Goal: Understand process/instructions

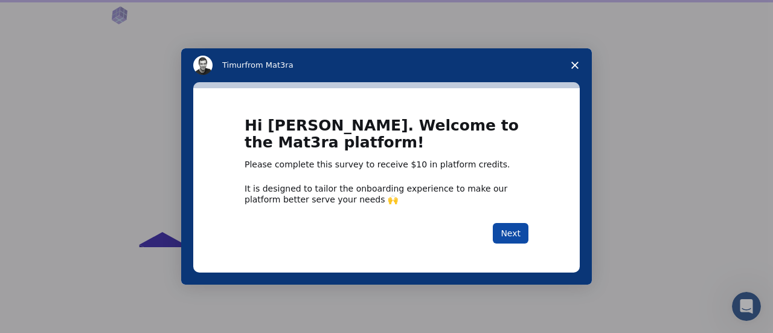
click at [525, 231] on button "Next" at bounding box center [511, 233] width 36 height 21
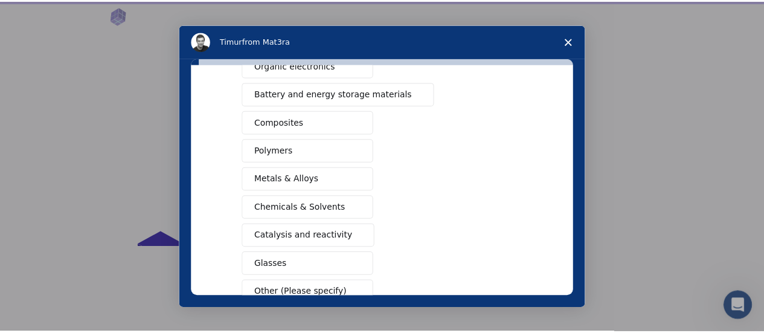
scroll to position [172, 0]
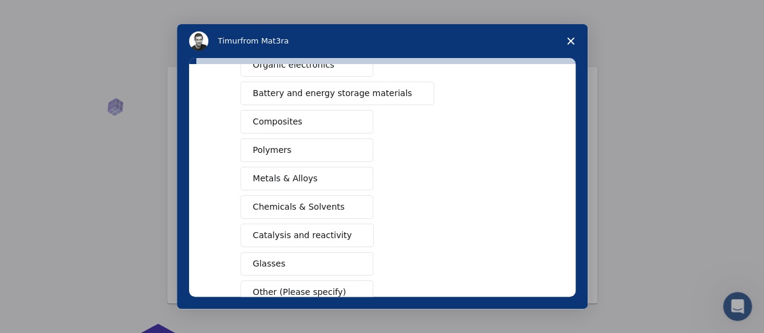
click at [323, 208] on span "Chemicals & Solvents" at bounding box center [299, 206] width 92 height 13
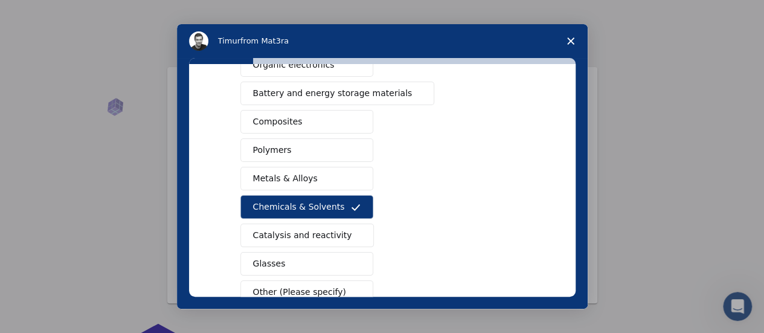
click at [312, 229] on span "Catalysis and reactivity" at bounding box center [302, 235] width 99 height 13
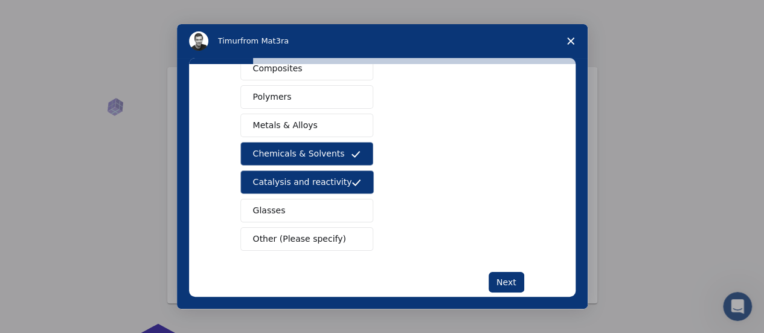
scroll to position [245, 0]
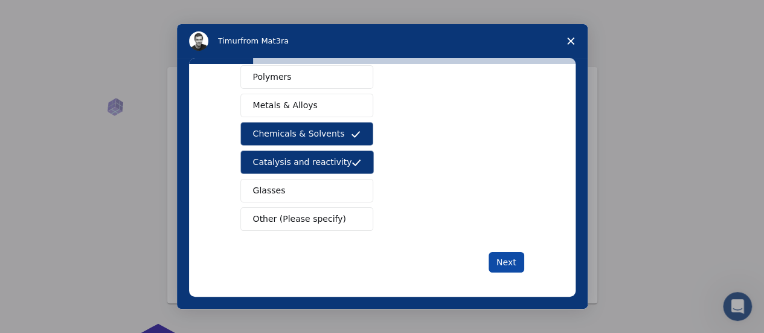
click at [514, 252] on button "Next" at bounding box center [507, 262] width 36 height 21
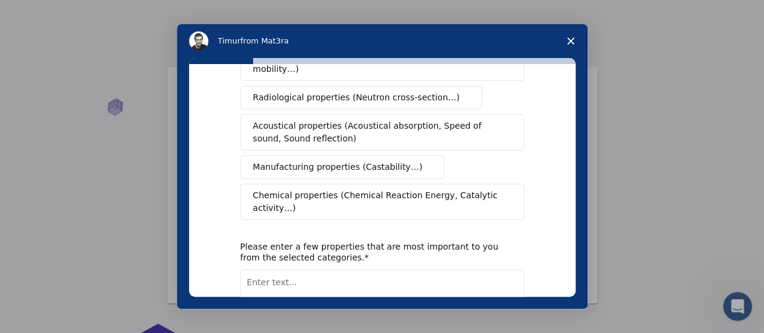
scroll to position [0, 0]
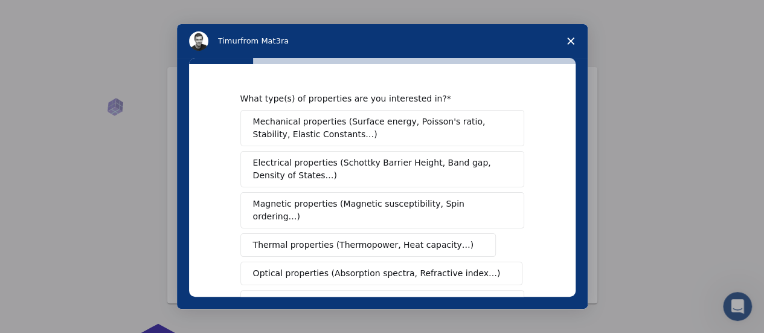
click at [391, 161] on span "Electrical properties (Schottky Barrier Height, Band gap, Density of States…)" at bounding box center [378, 168] width 251 height 25
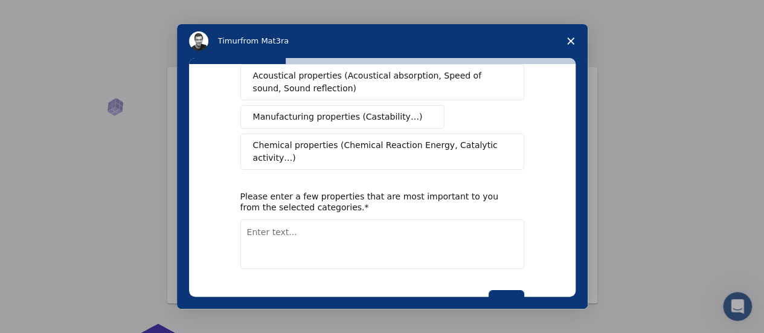
scroll to position [296, 0]
click at [508, 289] on button "Next" at bounding box center [507, 299] width 36 height 21
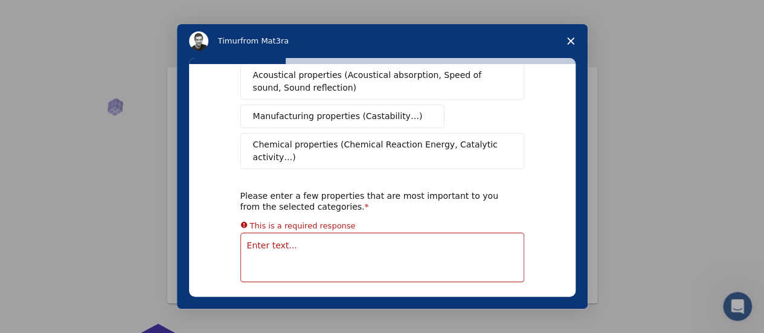
click at [564, 46] on span "Close survey" at bounding box center [571, 41] width 34 height 34
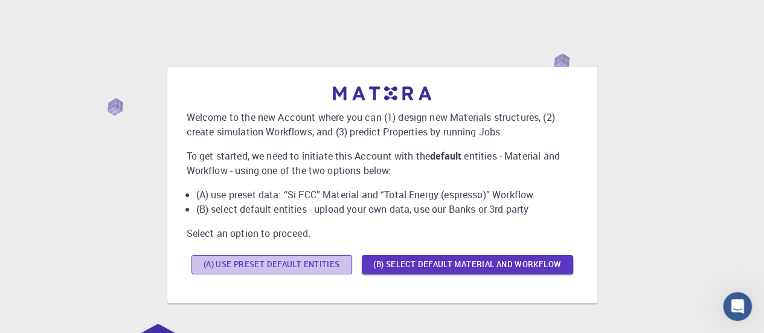
click at [327, 270] on button "(A) Use preset default entities" at bounding box center [271, 264] width 161 height 19
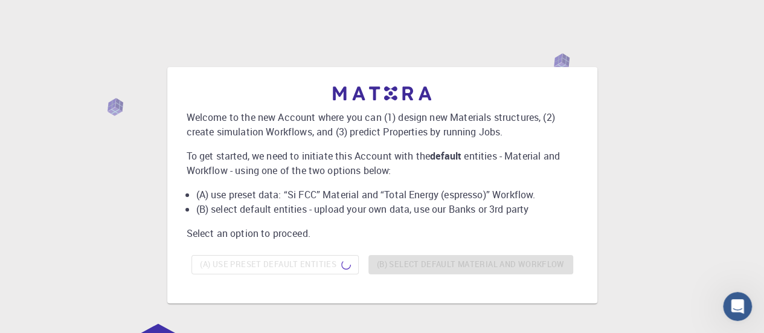
scroll to position [98, 0]
